Goal: Task Accomplishment & Management: Manage account settings

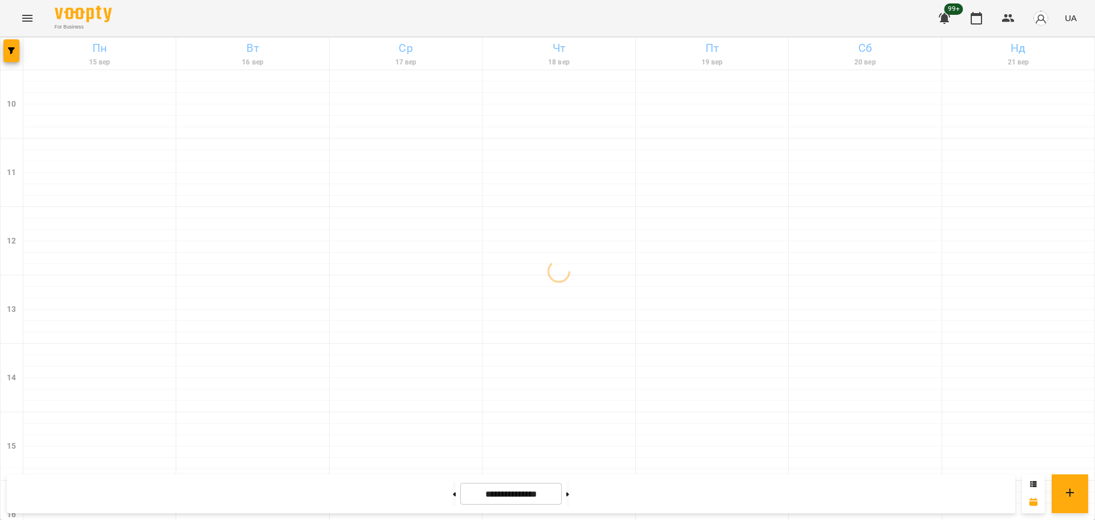
scroll to position [491, 0]
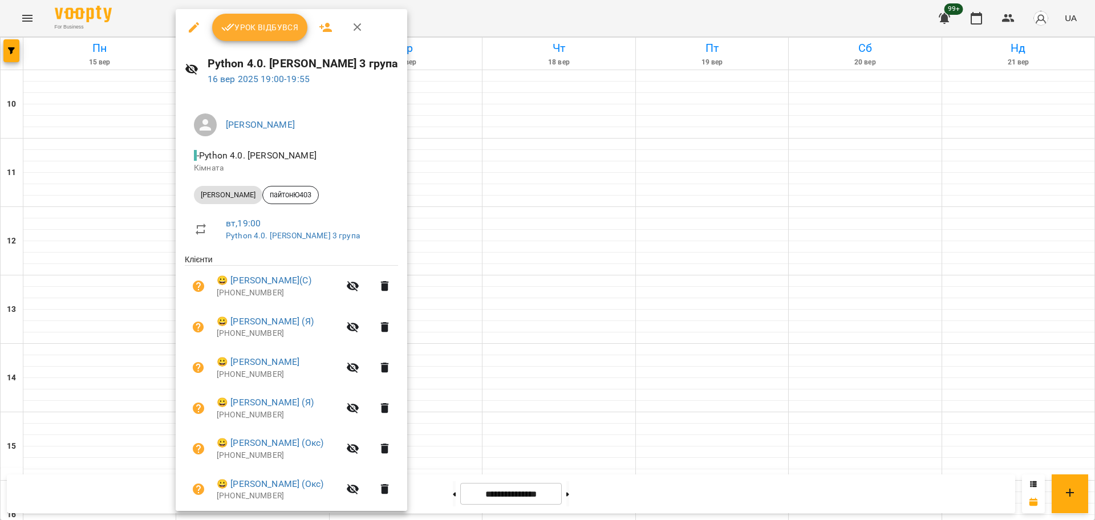
click at [286, 16] on button "Урок відбувся" at bounding box center [260, 27] width 96 height 27
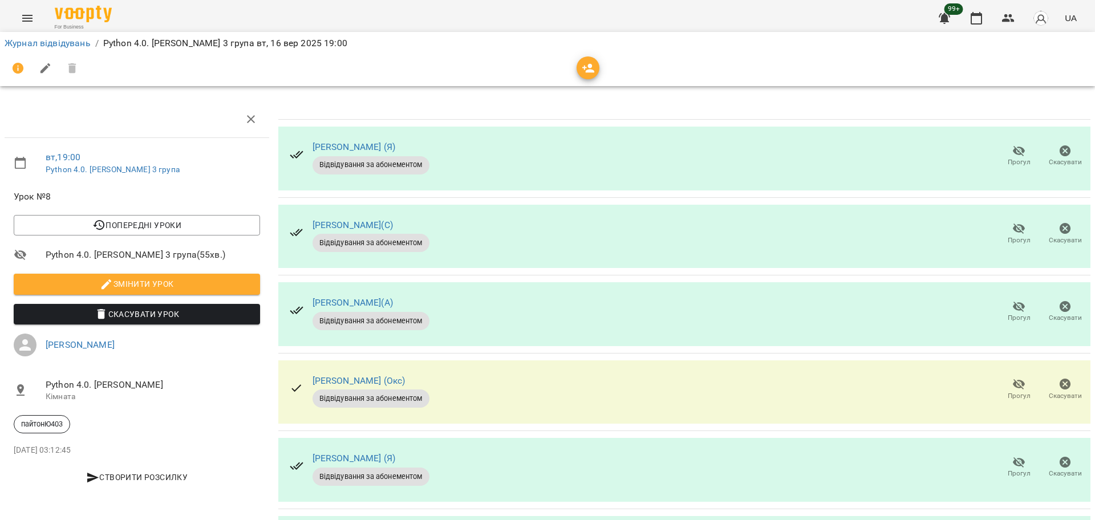
click at [1017, 157] on span "Прогул" at bounding box center [1019, 162] width 23 height 10
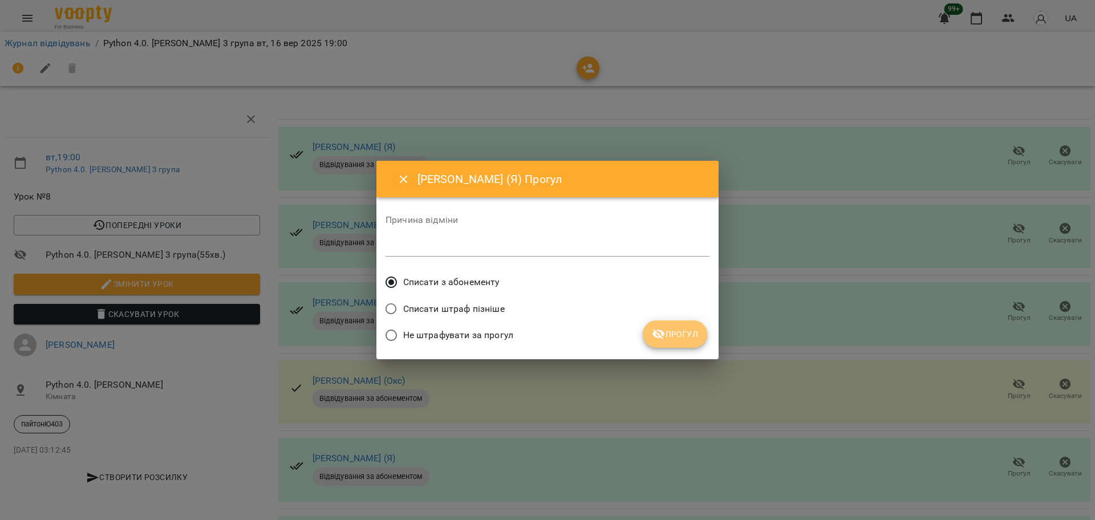
click at [664, 338] on icon "submit" at bounding box center [659, 334] width 13 height 11
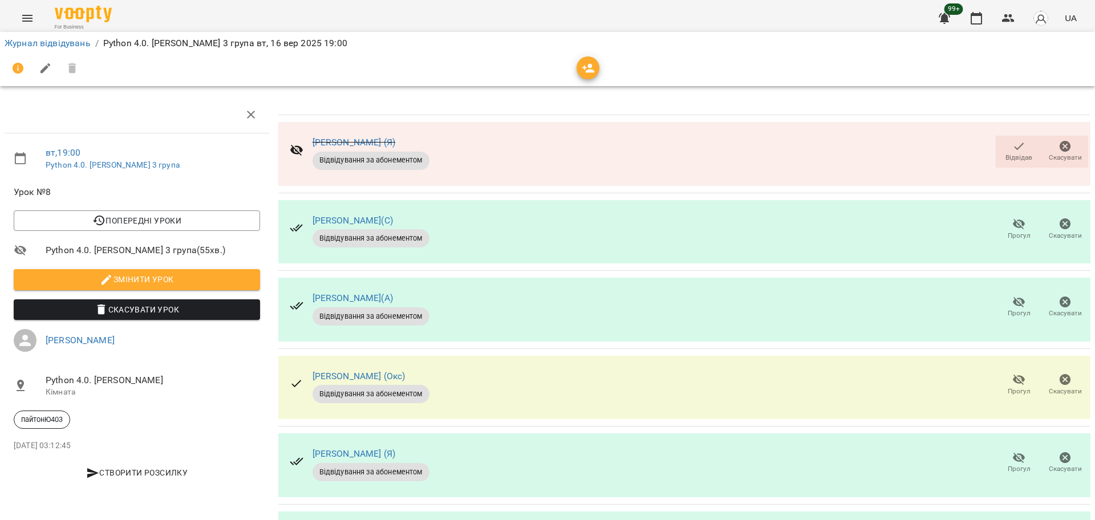
scroll to position [285, 0]
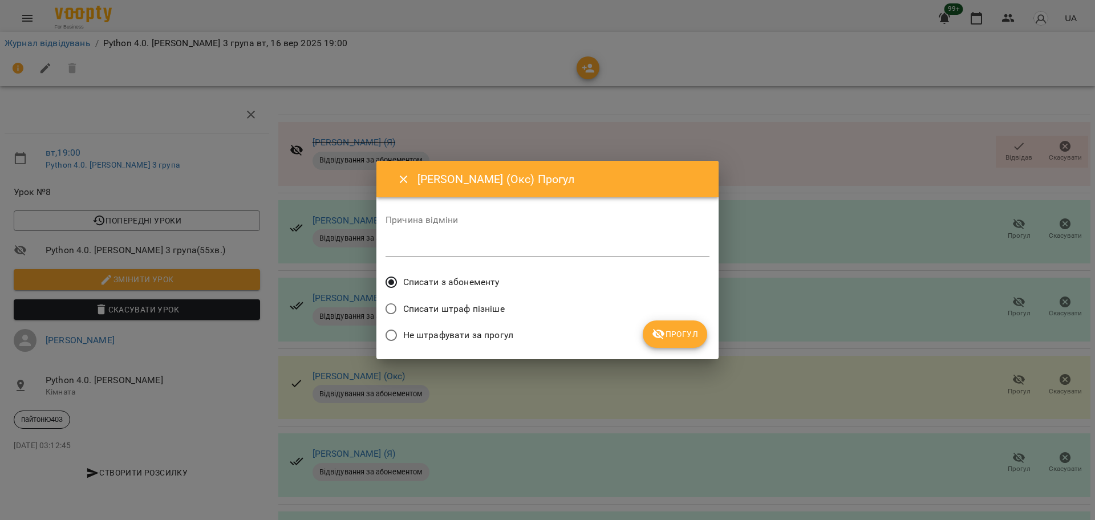
click at [660, 327] on icon "submit" at bounding box center [659, 334] width 14 height 14
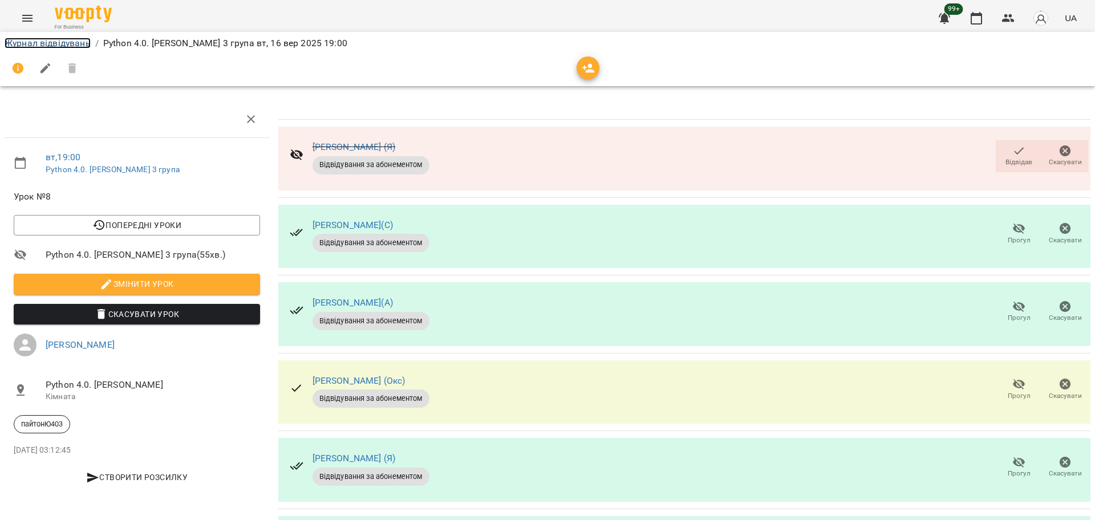
click at [68, 43] on link "Журнал відвідувань" at bounding box center [48, 43] width 86 height 11
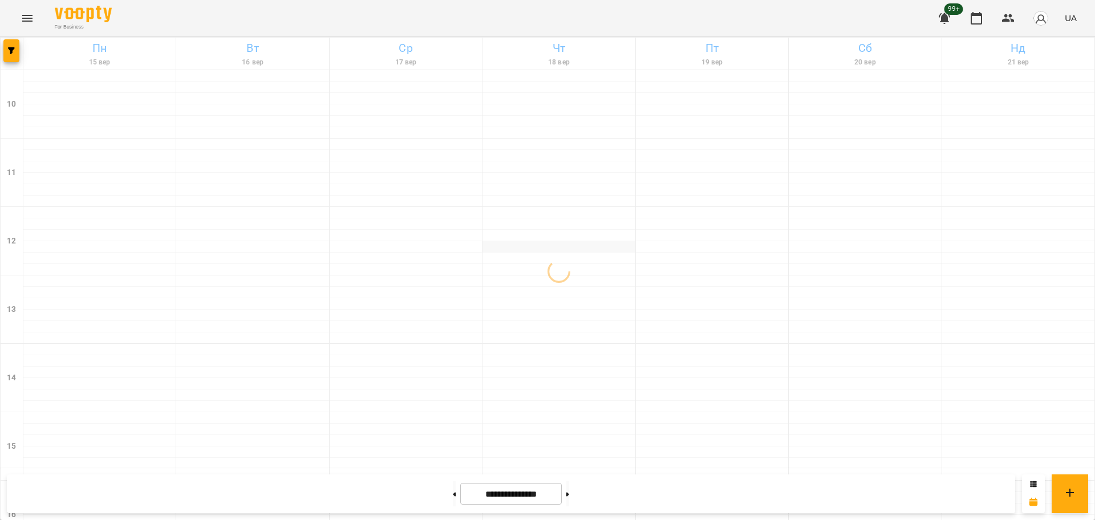
scroll to position [491, 0]
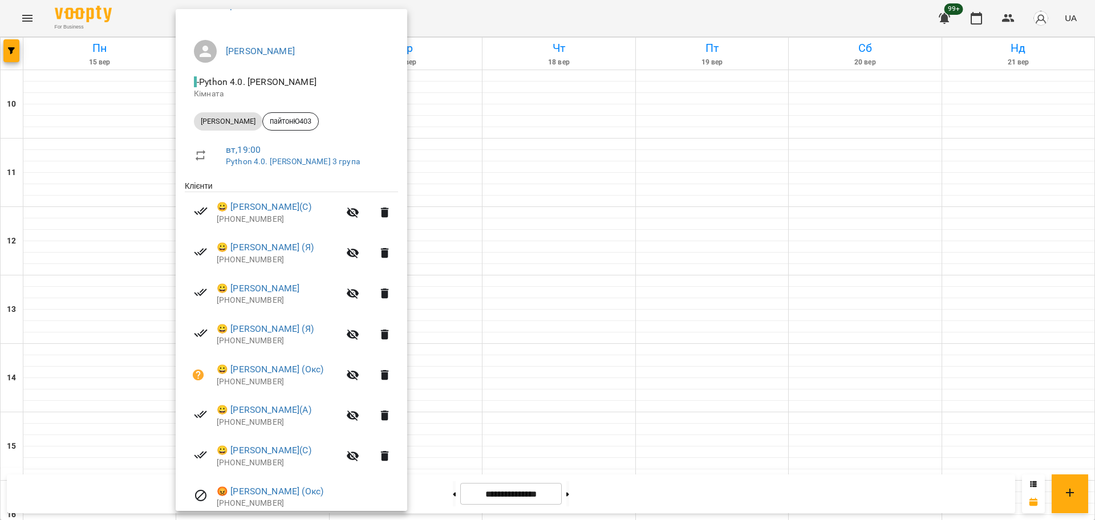
scroll to position [161, 0]
